Goal: Task Accomplishment & Management: Use online tool/utility

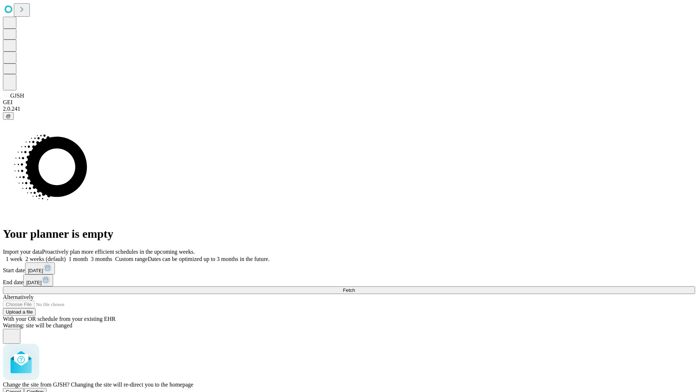
click at [44, 390] on span "Confirm" at bounding box center [35, 392] width 17 height 5
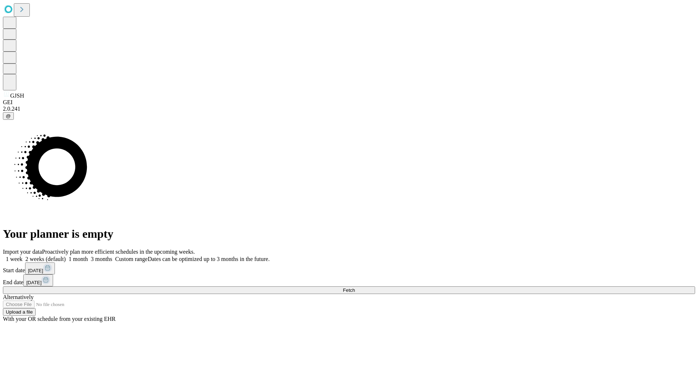
click at [23, 256] on label "1 week" at bounding box center [13, 259] width 20 height 6
click at [355, 288] on span "Fetch" at bounding box center [349, 290] width 12 height 5
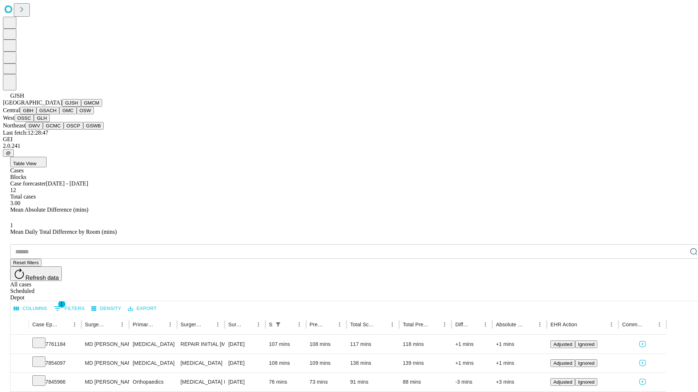
click at [81, 107] on button "GMCM" at bounding box center [91, 103] width 21 height 8
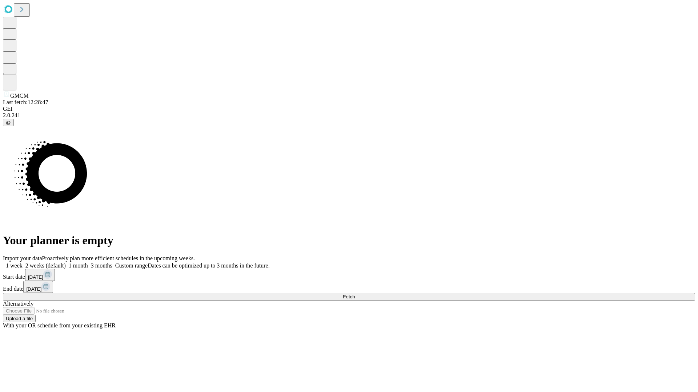
click at [23, 263] on label "1 week" at bounding box center [13, 266] width 20 height 6
click at [355, 294] on span "Fetch" at bounding box center [349, 296] width 12 height 5
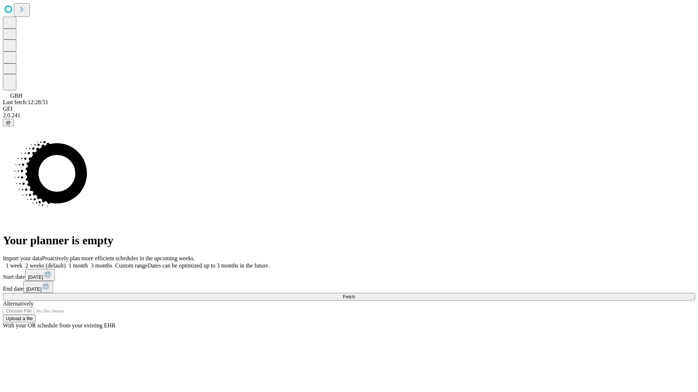
click at [23, 263] on label "1 week" at bounding box center [13, 266] width 20 height 6
click at [355, 294] on span "Fetch" at bounding box center [349, 296] width 12 height 5
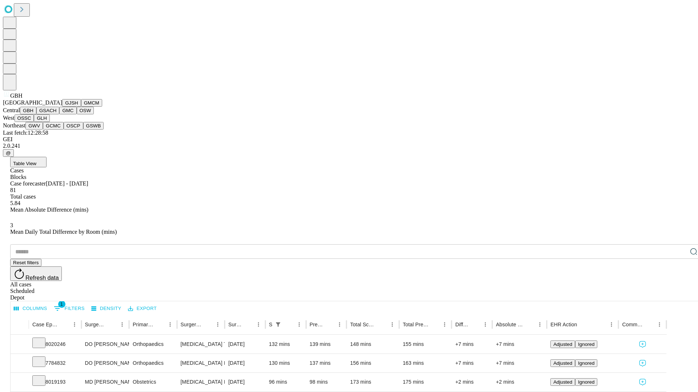
click at [56, 114] on button "GSACH" at bounding box center [47, 111] width 23 height 8
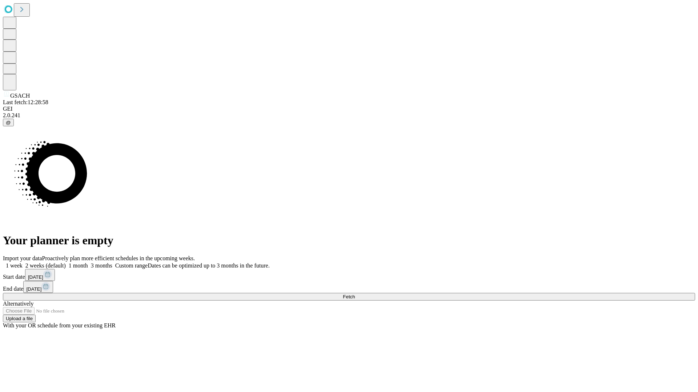
click at [23, 263] on label "1 week" at bounding box center [13, 266] width 20 height 6
click at [355, 294] on span "Fetch" at bounding box center [349, 296] width 12 height 5
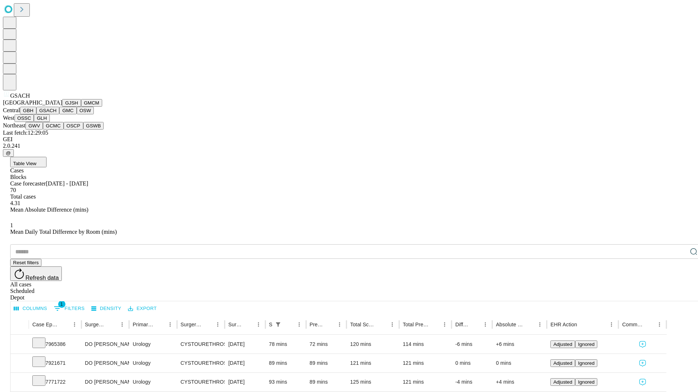
click at [59, 114] on button "GMC" at bounding box center [67, 111] width 17 height 8
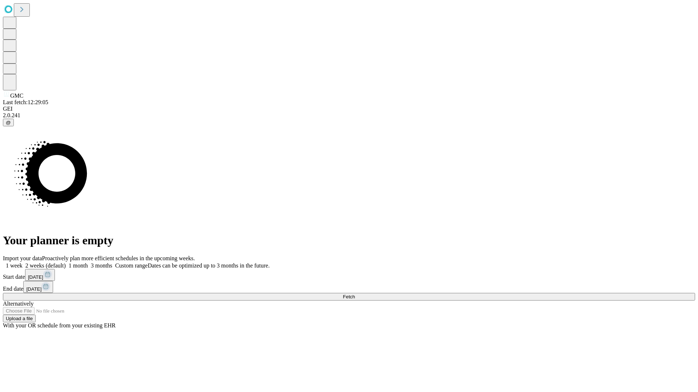
click at [23, 263] on label "1 week" at bounding box center [13, 266] width 20 height 6
click at [355, 294] on span "Fetch" at bounding box center [349, 296] width 12 height 5
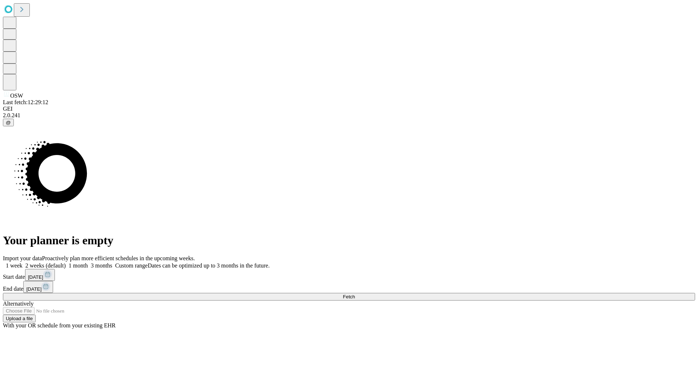
click at [23, 263] on label "1 week" at bounding box center [13, 266] width 20 height 6
click at [355, 294] on span "Fetch" at bounding box center [349, 296] width 12 height 5
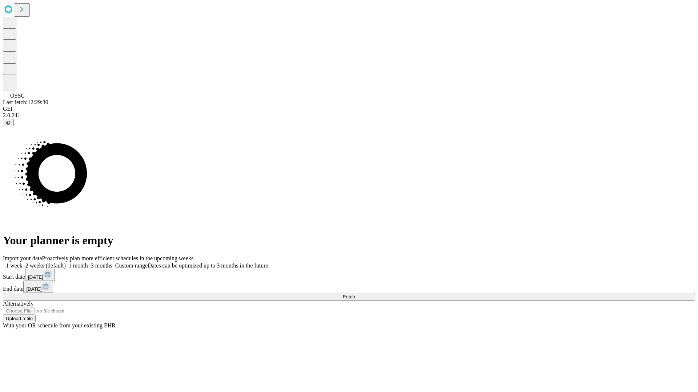
click at [23, 263] on label "1 week" at bounding box center [13, 266] width 20 height 6
click at [355, 294] on span "Fetch" at bounding box center [349, 296] width 12 height 5
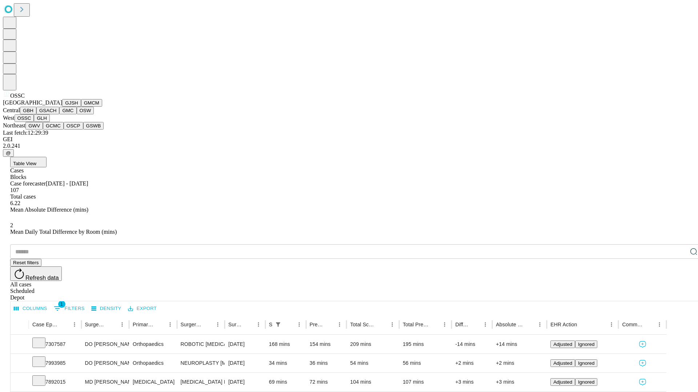
click at [49, 122] on button "GLH" at bounding box center [42, 118] width 16 height 8
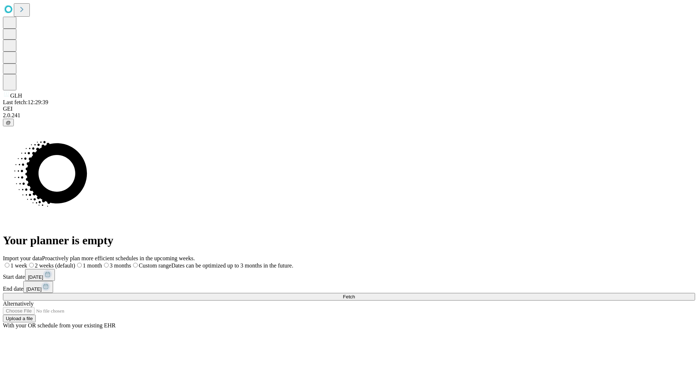
click at [27, 263] on label "1 week" at bounding box center [15, 266] width 24 height 6
click at [355, 294] on span "Fetch" at bounding box center [349, 296] width 12 height 5
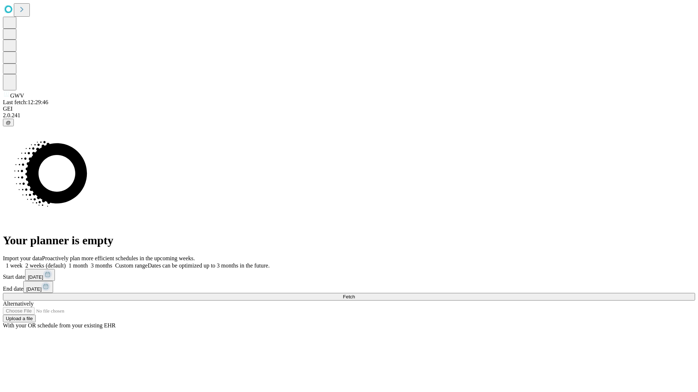
click at [23, 263] on label "1 week" at bounding box center [13, 266] width 20 height 6
click at [355, 294] on span "Fetch" at bounding box center [349, 296] width 12 height 5
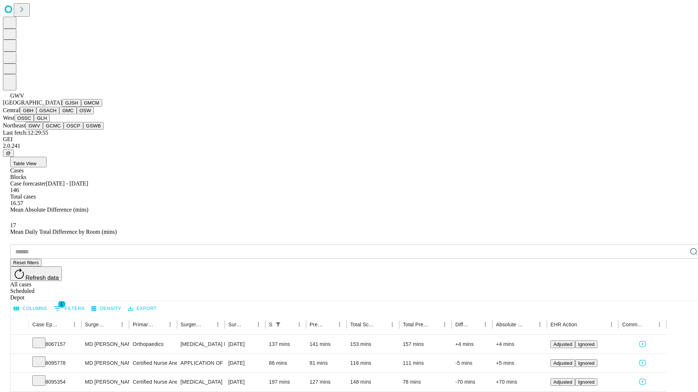
click at [56, 130] on button "GCMC" at bounding box center [53, 126] width 21 height 8
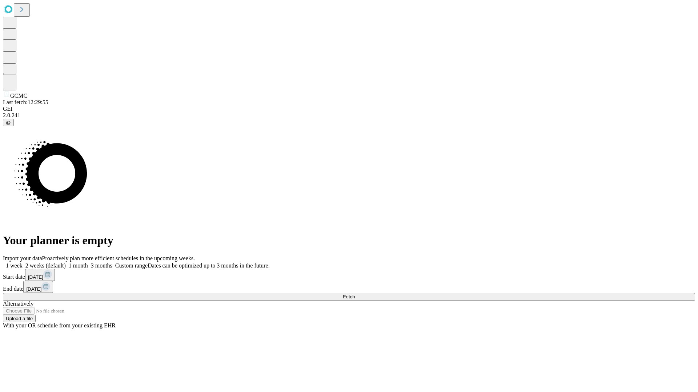
click at [23, 263] on label "1 week" at bounding box center [13, 266] width 20 height 6
click at [355, 294] on span "Fetch" at bounding box center [349, 296] width 12 height 5
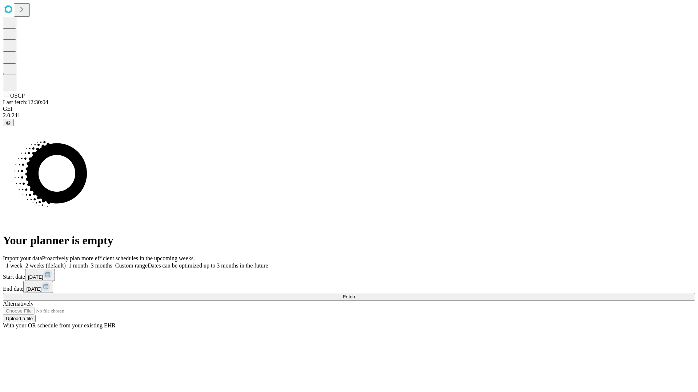
click at [23, 263] on label "1 week" at bounding box center [13, 266] width 20 height 6
click at [355, 294] on span "Fetch" at bounding box center [349, 296] width 12 height 5
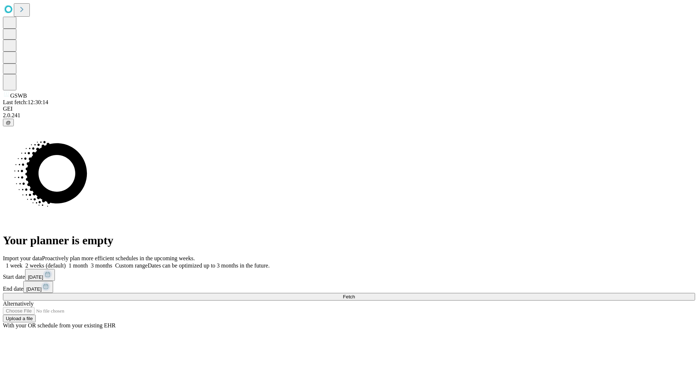
click at [23, 263] on label "1 week" at bounding box center [13, 266] width 20 height 6
click at [355, 294] on span "Fetch" at bounding box center [349, 296] width 12 height 5
